Goal: Information Seeking & Learning: Learn about a topic

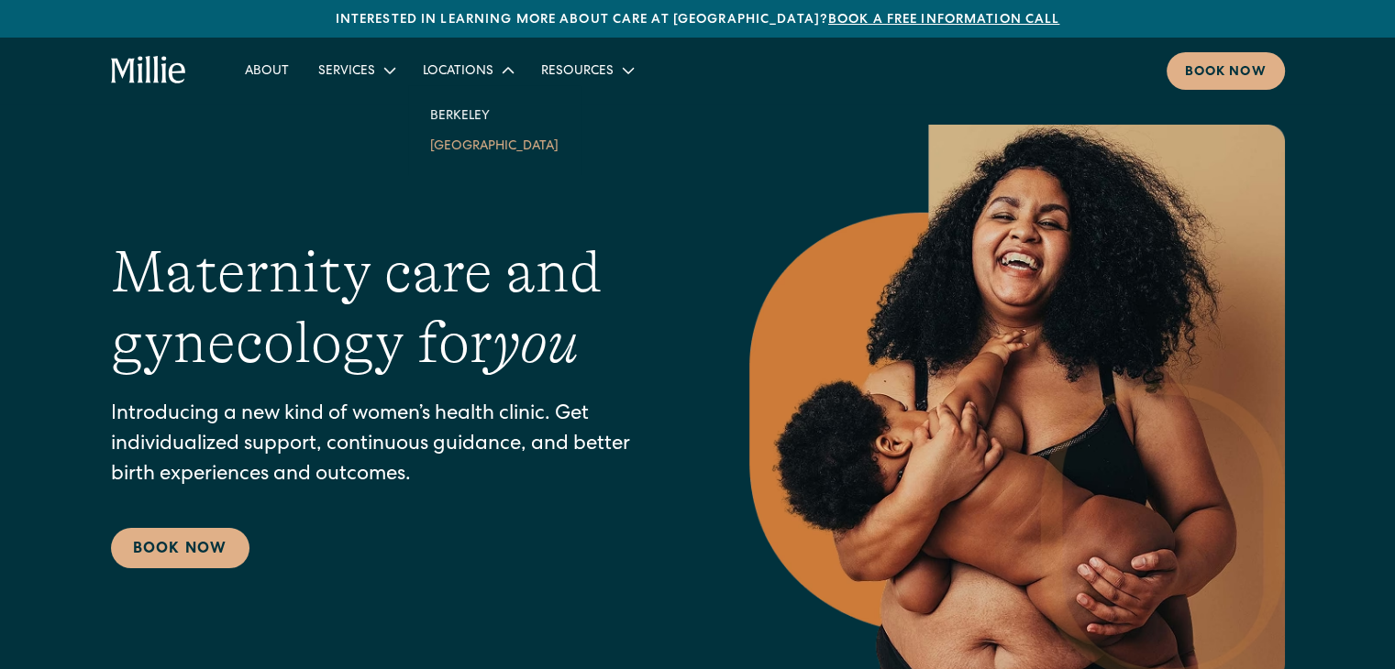
click at [452, 147] on link "[GEOGRAPHIC_DATA]" at bounding box center [494, 145] width 158 height 30
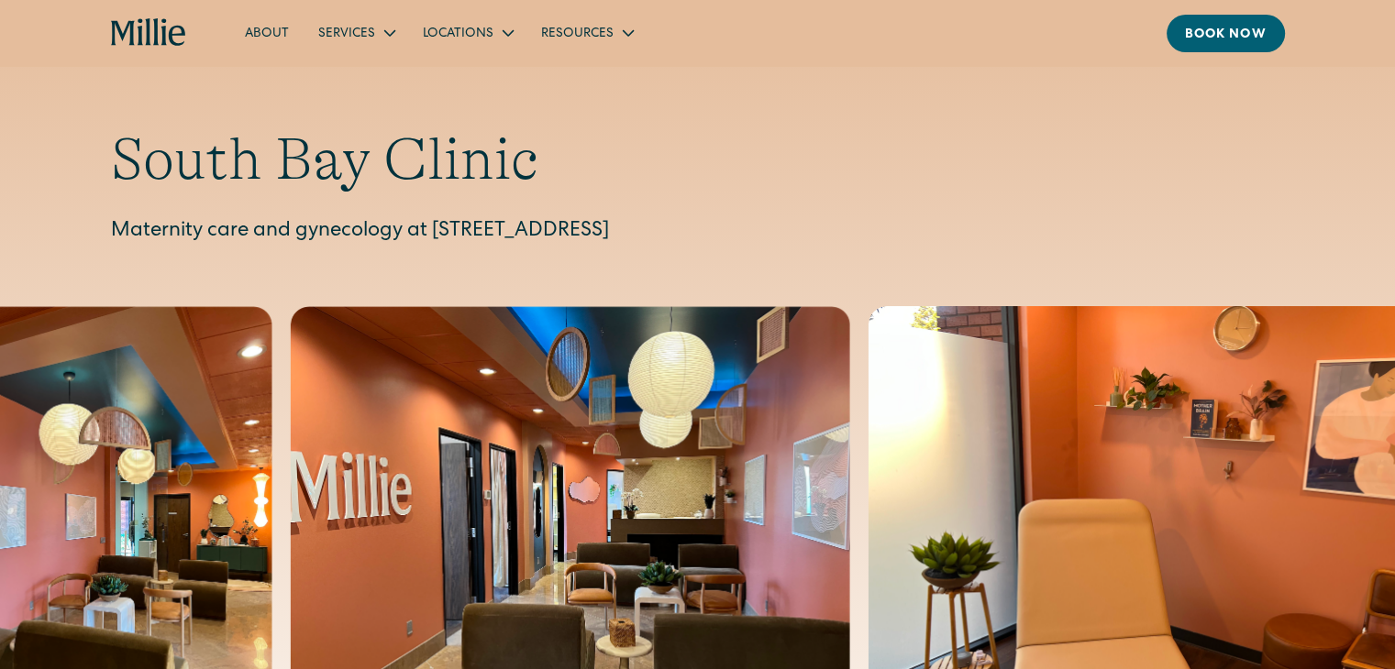
click at [431, 215] on div "South Bay Clinic Maternity care and gynecology at [STREET_ADDRESS]" at bounding box center [698, 186] width 1174 height 123
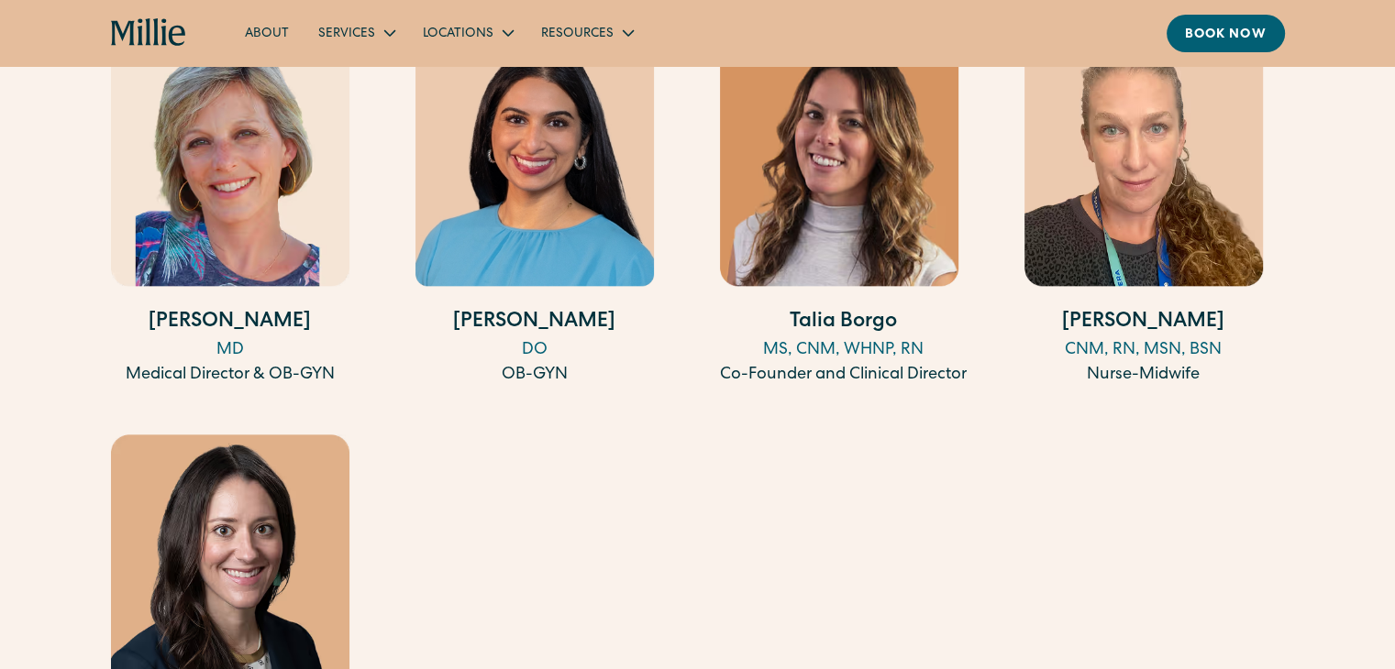
scroll to position [1976, 0]
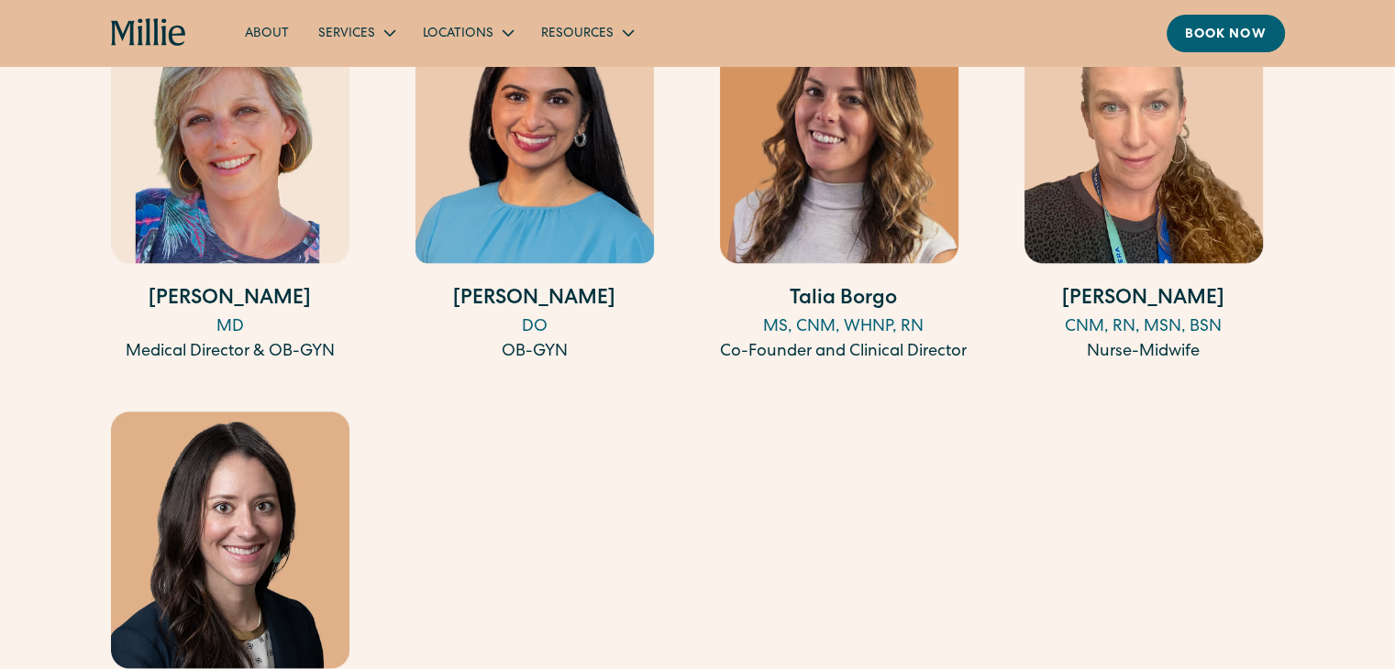
click at [1182, 279] on link "[PERSON_NAME] CNM, RN, MSN, BSN Nurse-Midwife" at bounding box center [1143, 185] width 238 height 359
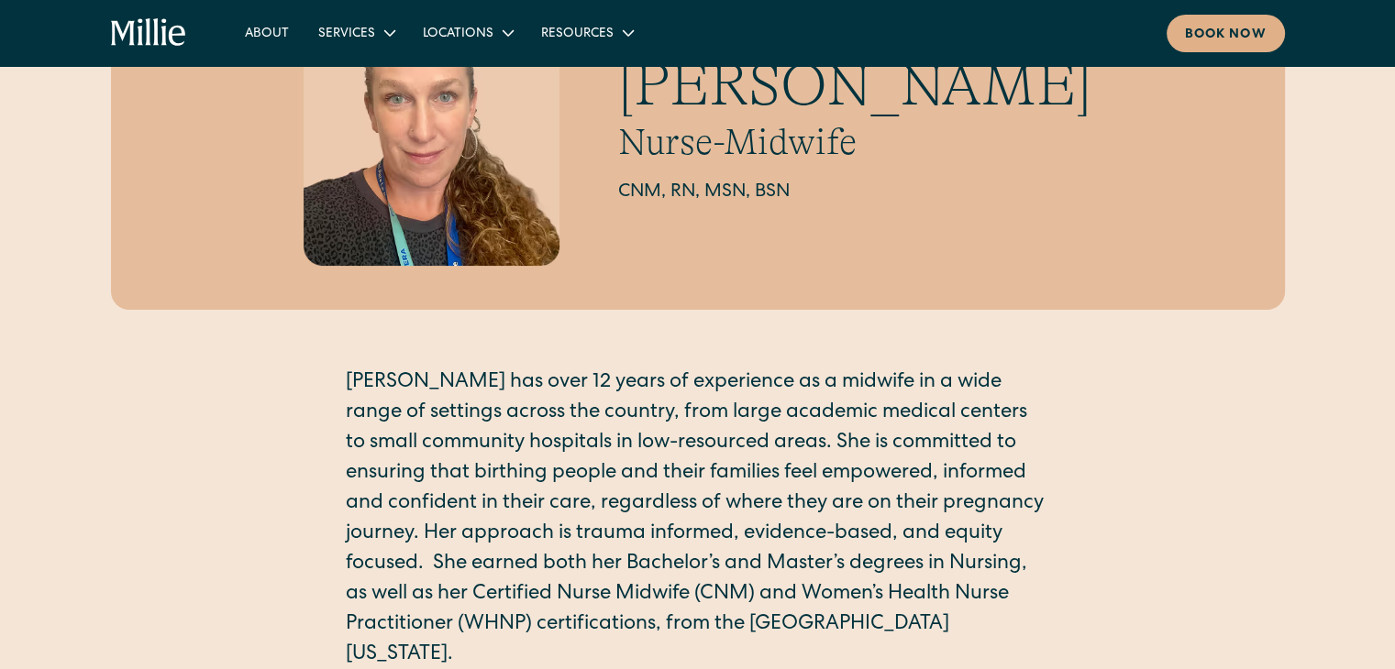
scroll to position [183, 0]
